Goal: Information Seeking & Learning: Understand process/instructions

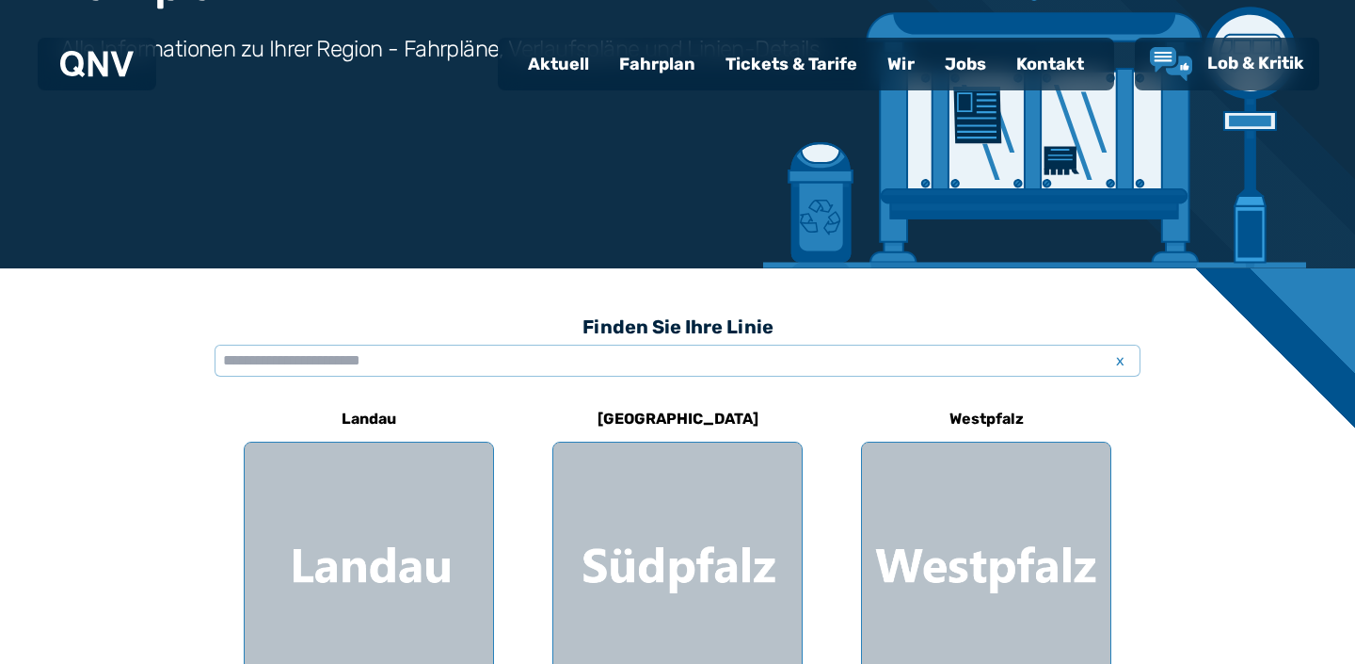
scroll to position [275, 0]
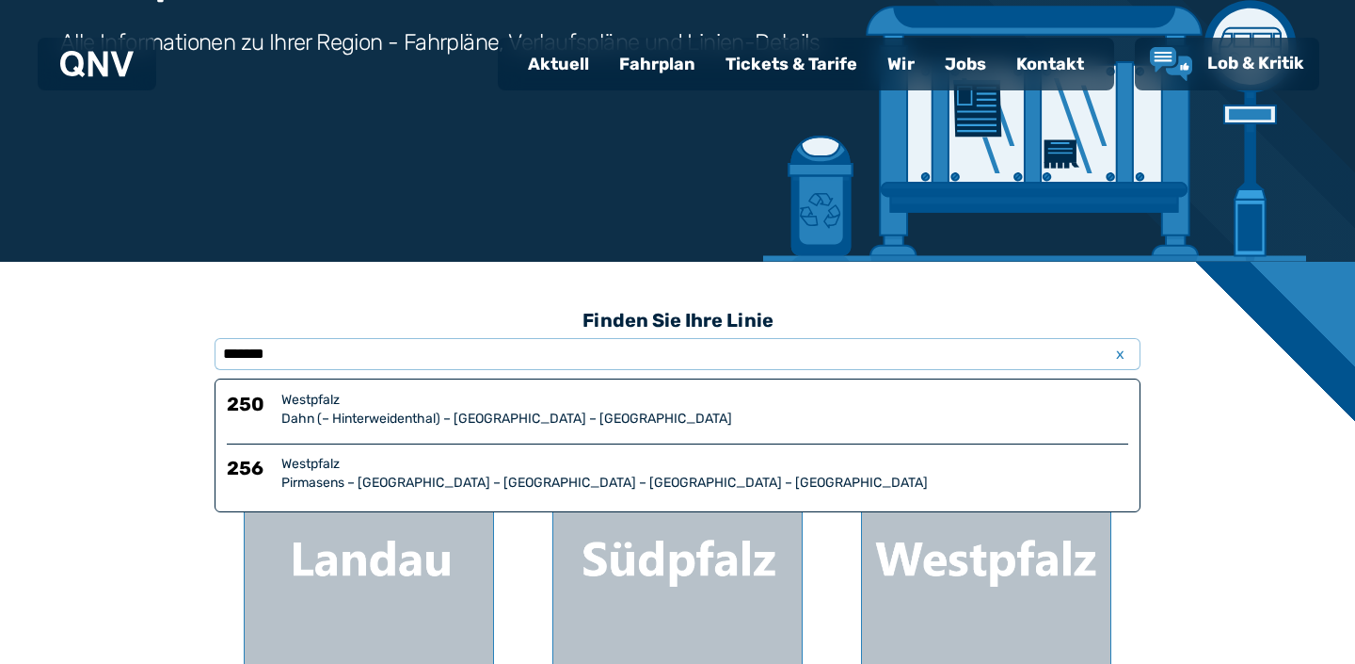
type input "*******"
drag, startPoint x: 668, startPoint y: 371, endPoint x: 407, endPoint y: 414, distance: 265.2
click at [408, 415] on div "Dahn (– Hinterweidenthal) – [GEOGRAPHIC_DATA] – [GEOGRAPHIC_DATA]" at bounding box center [704, 418] width 847 height 19
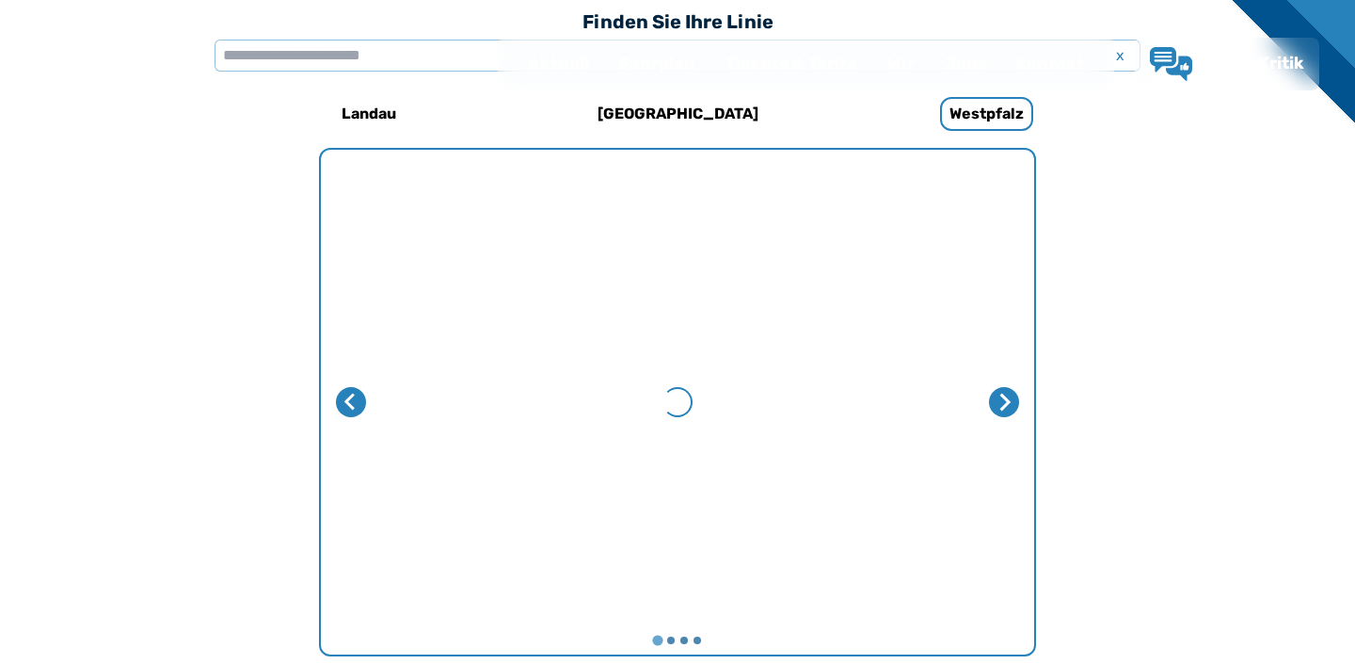
click at [407, 414] on div "Fahrplan Alle Informationen zu Ihrer Region - Fahrpläne, Verlaufspläne und Lini…" at bounding box center [677, 391] width 1355 height 1928
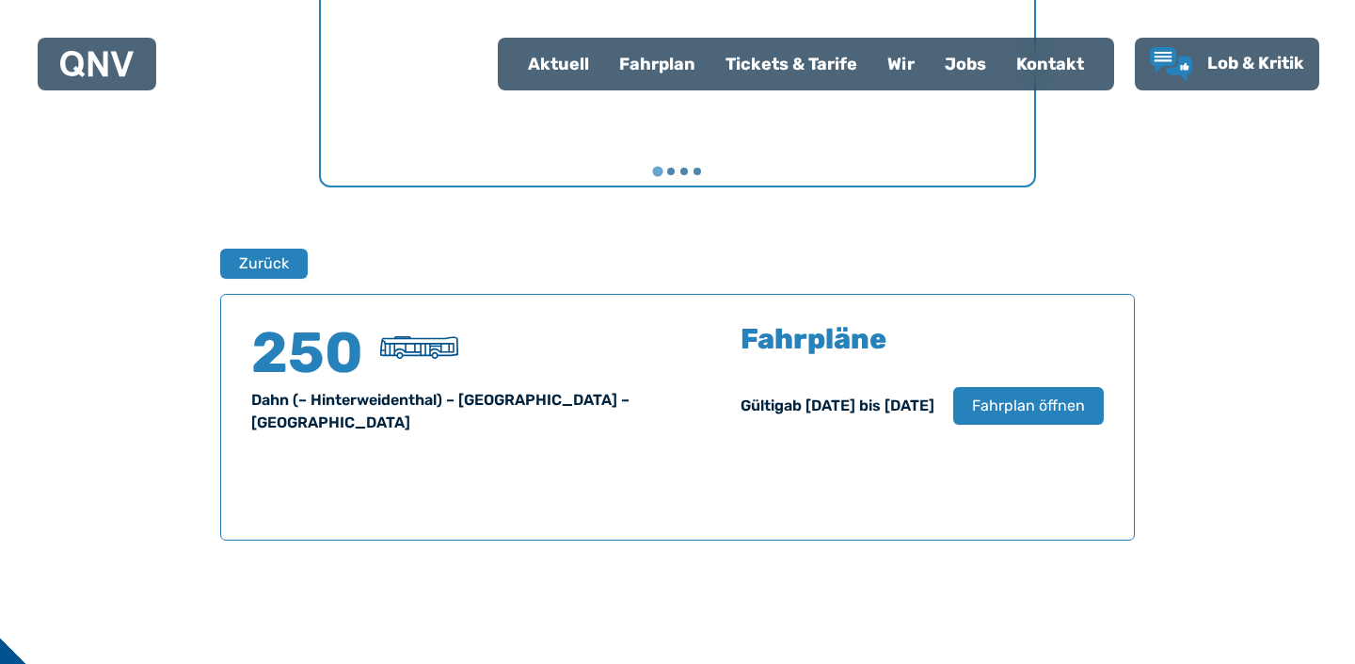
scroll to position [1240, 0]
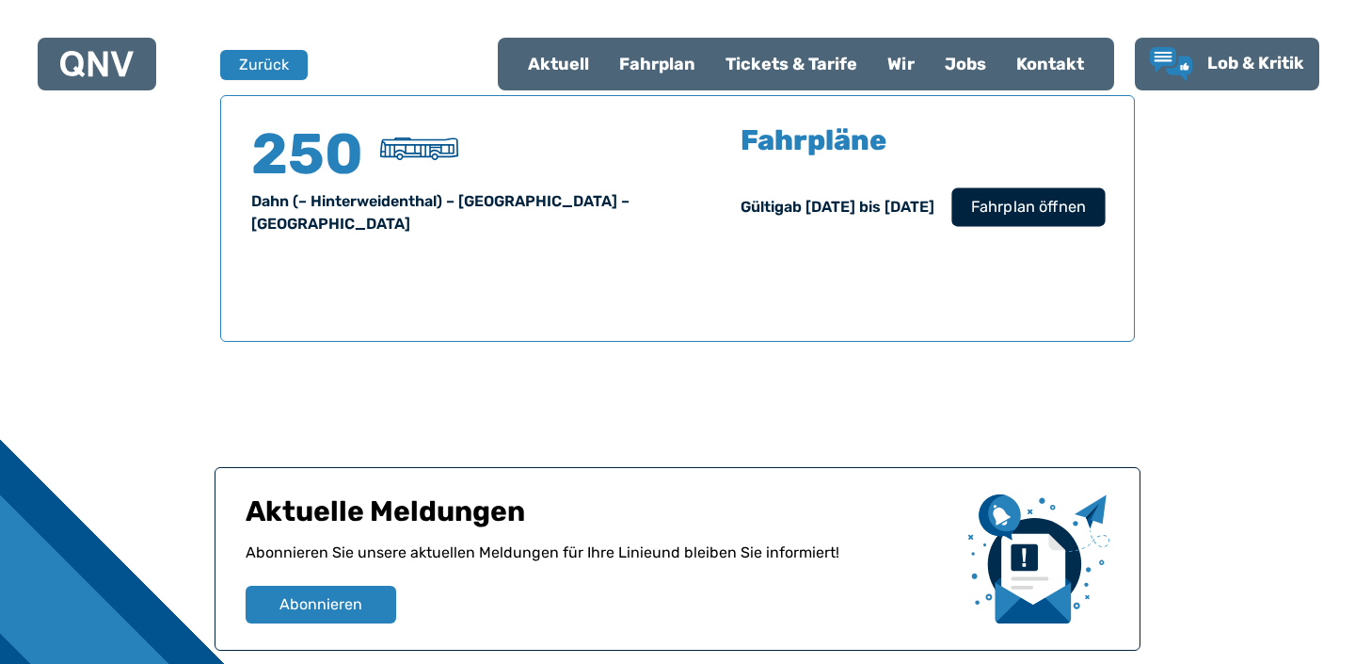
click at [1040, 191] on button "Fahrplan öffnen" at bounding box center [1028, 206] width 153 height 39
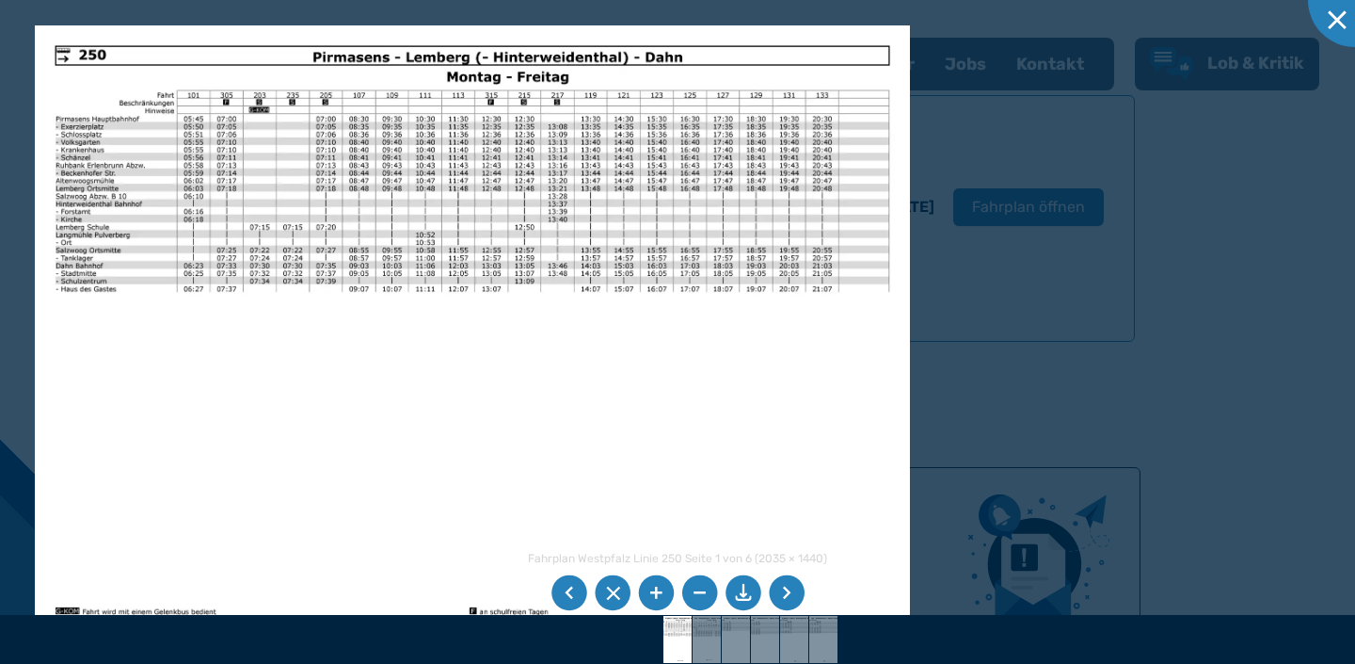
click at [606, 598] on li at bounding box center [613, 593] width 36 height 36
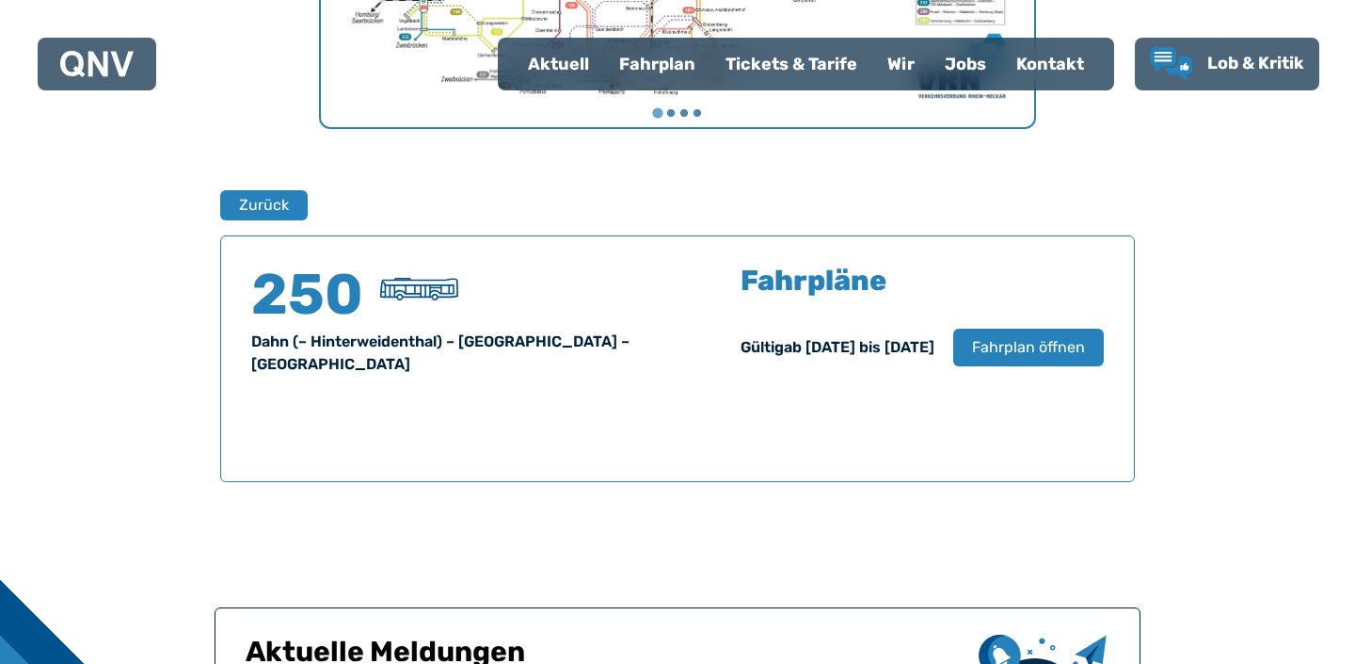
scroll to position [614, 0]
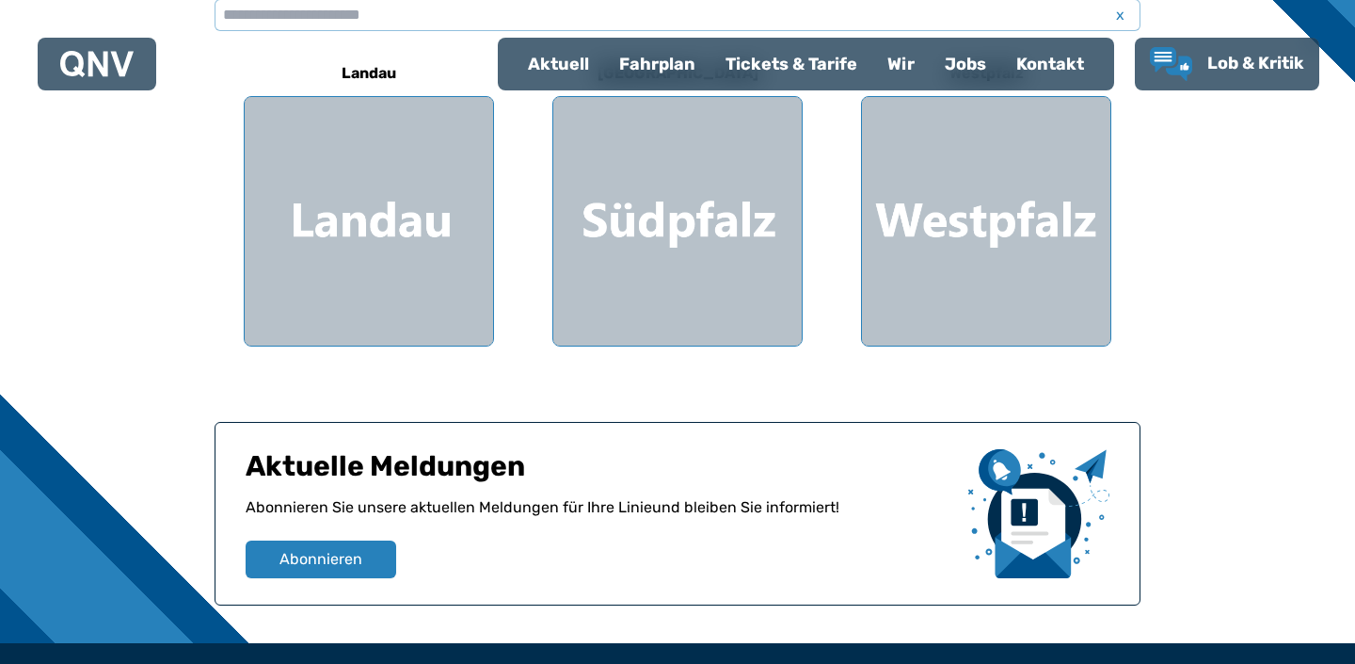
scroll to position [275, 0]
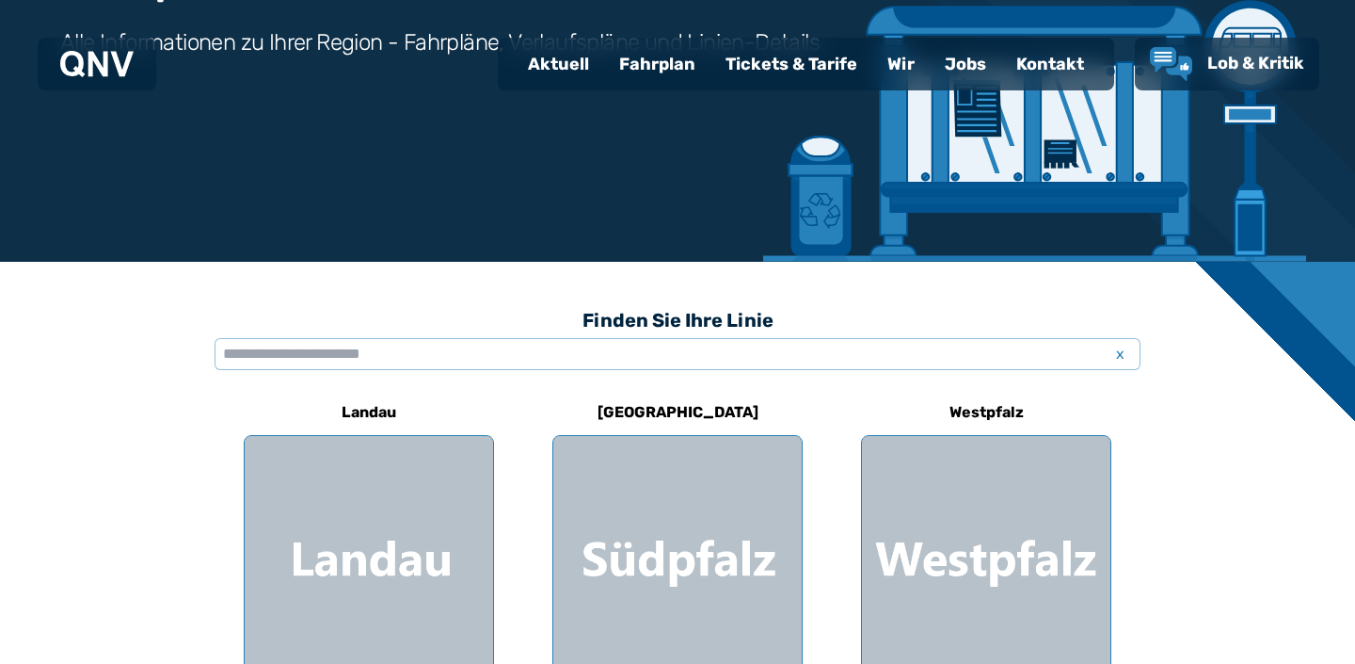
click at [434, 326] on h3 "Finden Sie Ihre Linie" at bounding box center [678, 319] width 926 height 41
click at [434, 339] on input "text" at bounding box center [678, 354] width 926 height 32
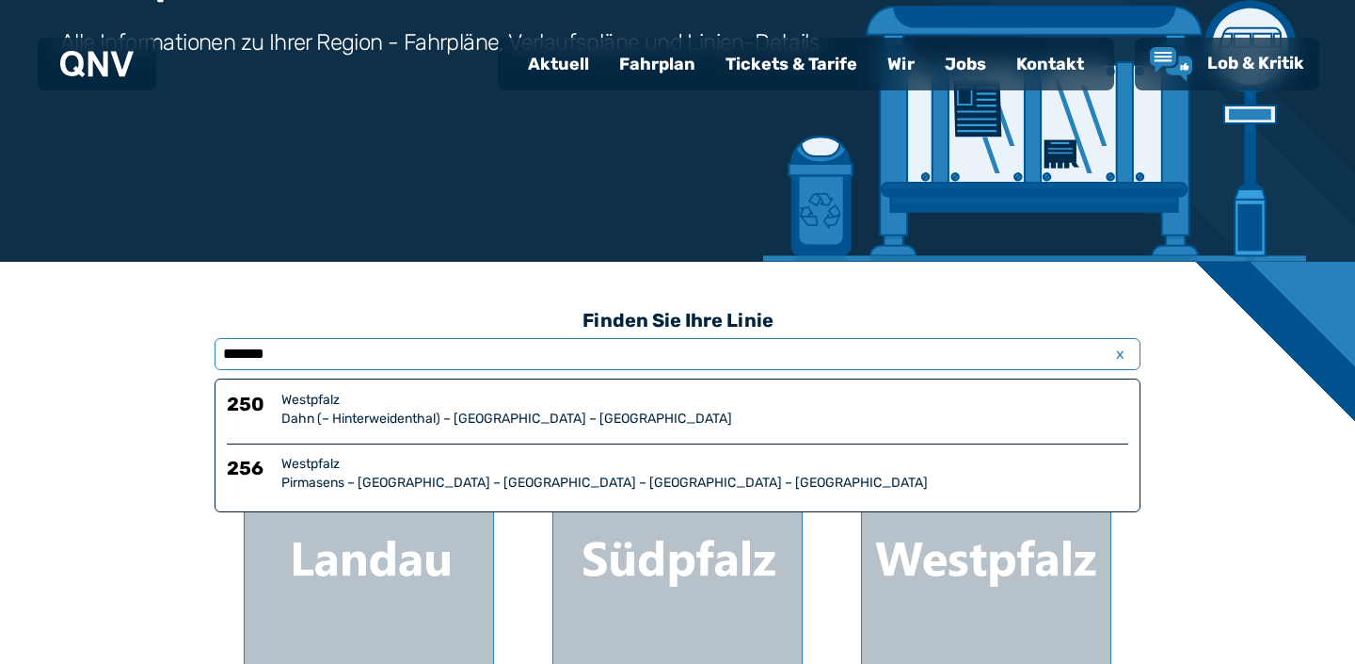
type input "*******"
drag, startPoint x: 434, startPoint y: 339, endPoint x: 478, endPoint y: 474, distance: 142.6
click at [478, 474] on div "Pirmasens – [GEOGRAPHIC_DATA] – [GEOGRAPHIC_DATA] – [GEOGRAPHIC_DATA] – [GEOGRA…" at bounding box center [704, 482] width 847 height 19
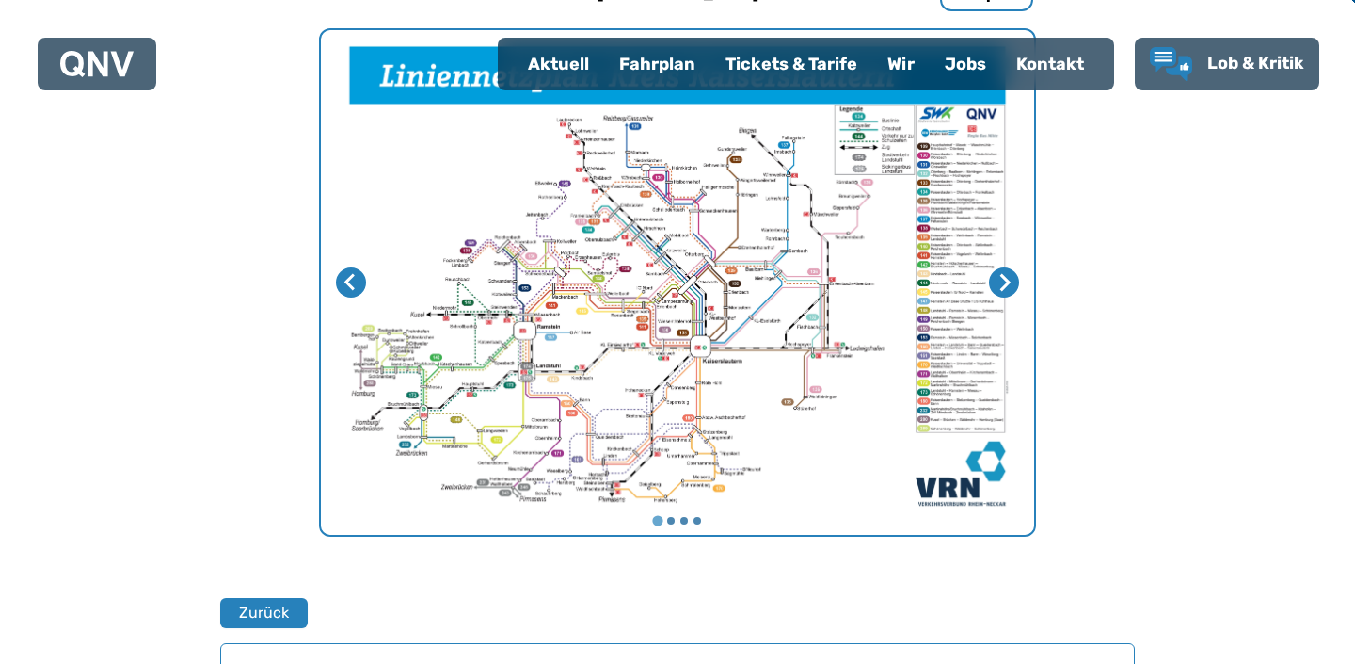
scroll to position [1240, 0]
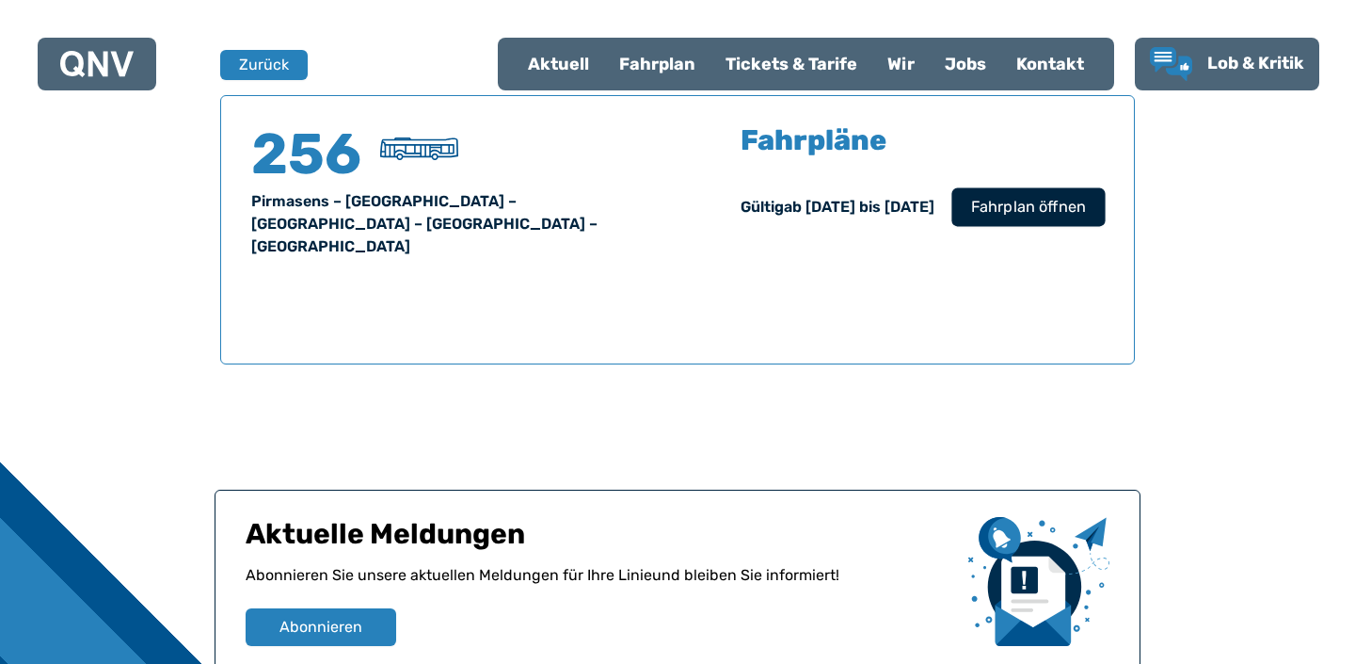
click at [1032, 211] on span "Fahrplan öffnen" at bounding box center [1028, 207] width 115 height 23
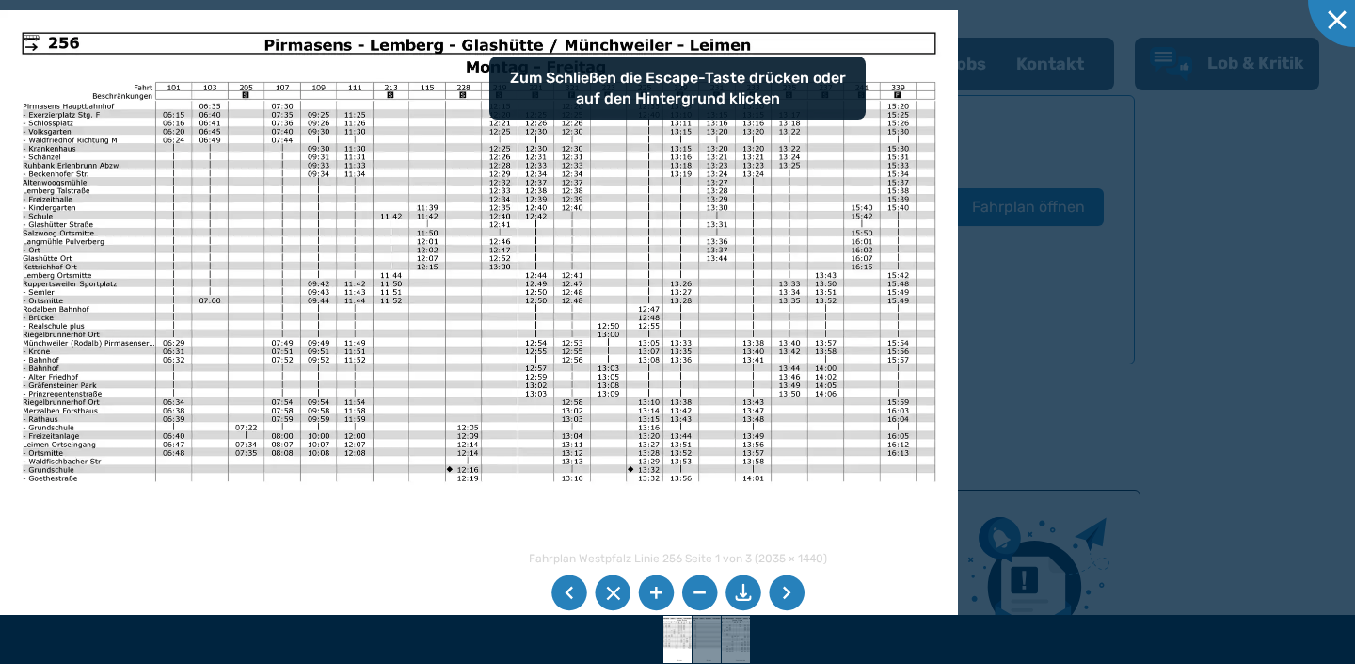
click at [806, 38] on img at bounding box center [479, 349] width 958 height 678
